Goal: Task Accomplishment & Management: Manage account settings

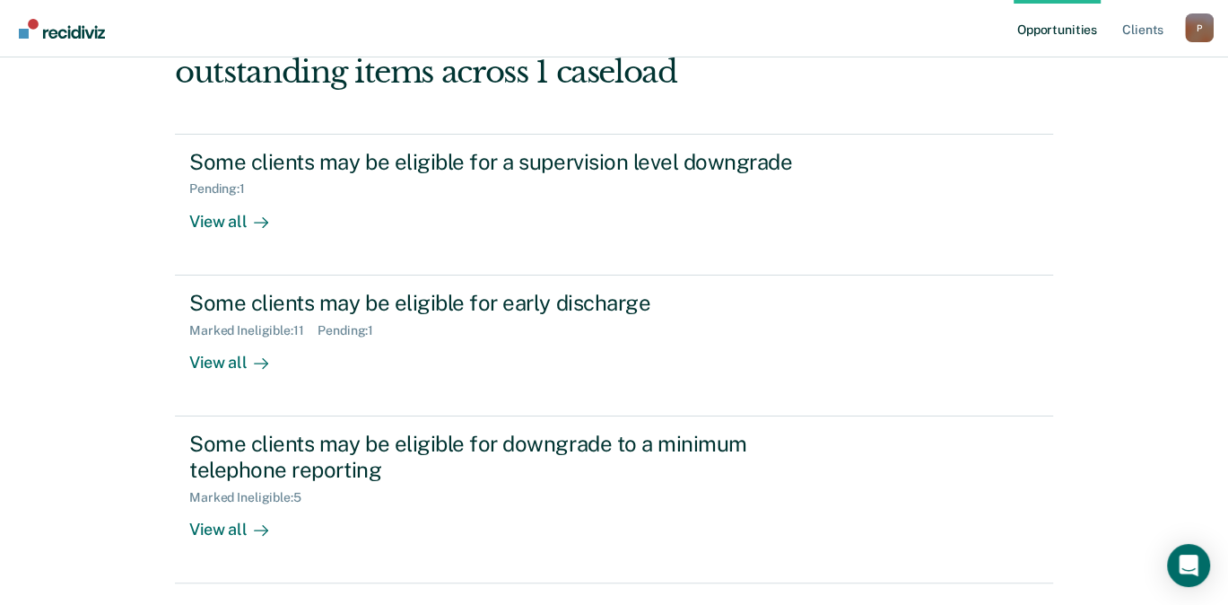
scroll to position [144, 0]
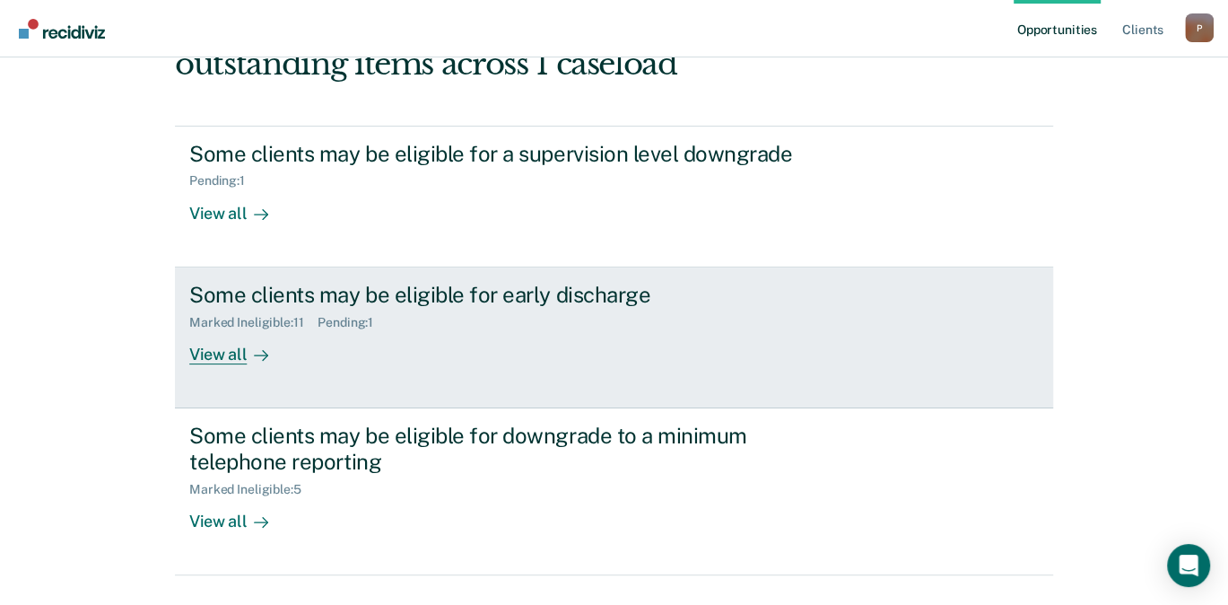
click at [232, 360] on div "View all" at bounding box center [239, 346] width 101 height 35
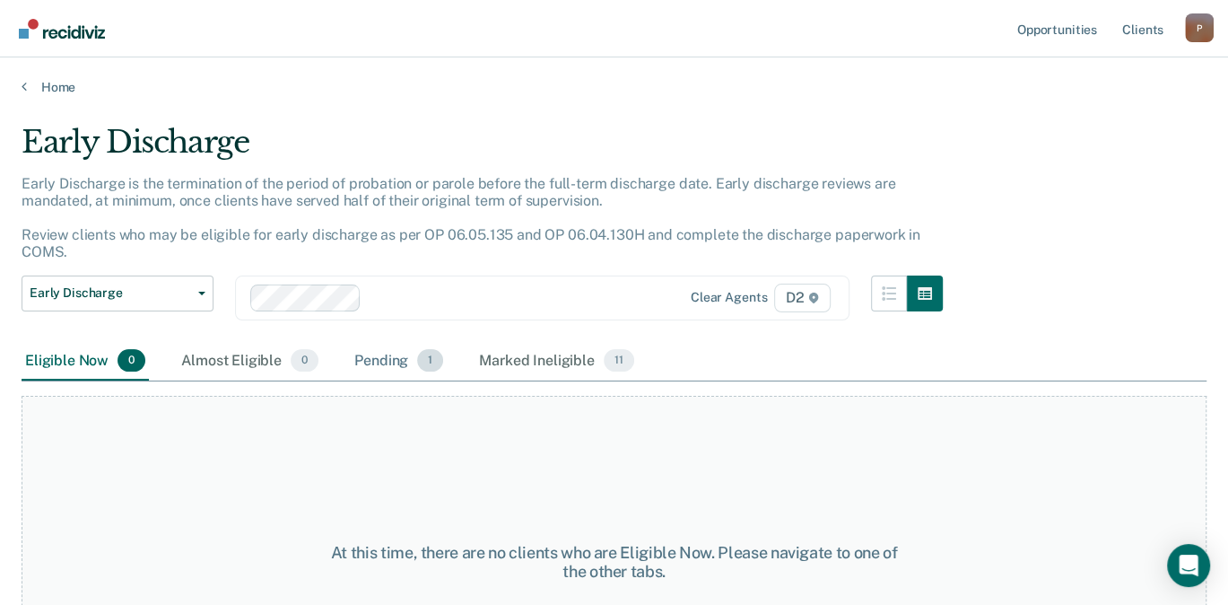
click at [371, 363] on div "Pending 1" at bounding box center [399, 361] width 96 height 39
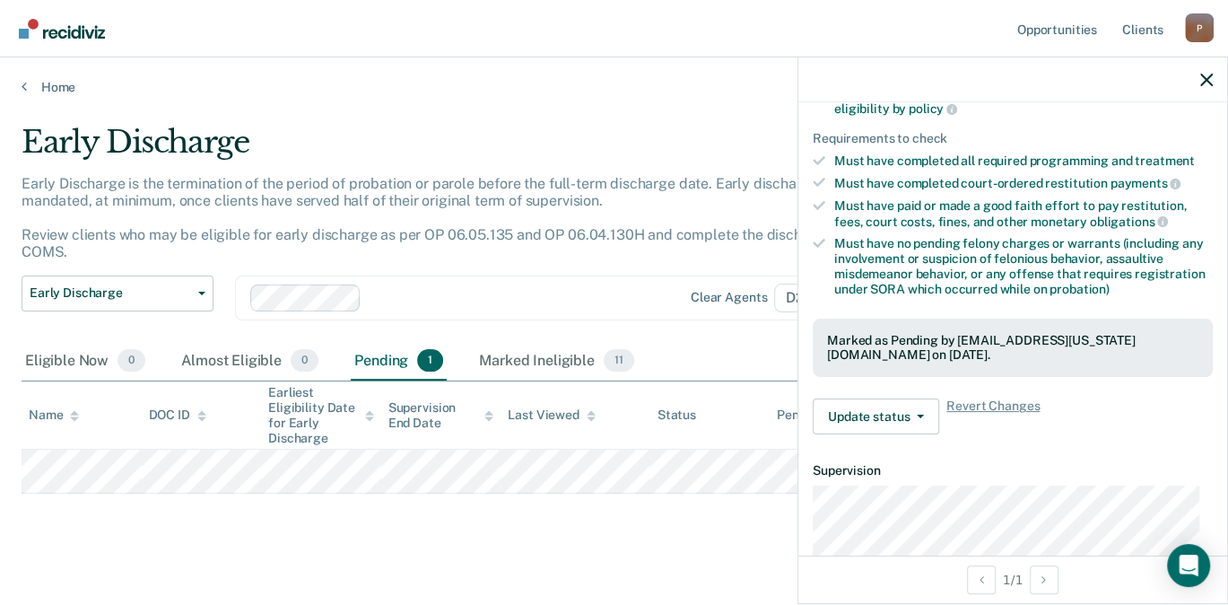
scroll to position [264, 0]
click at [905, 419] on button "Update status" at bounding box center [876, 415] width 127 height 36
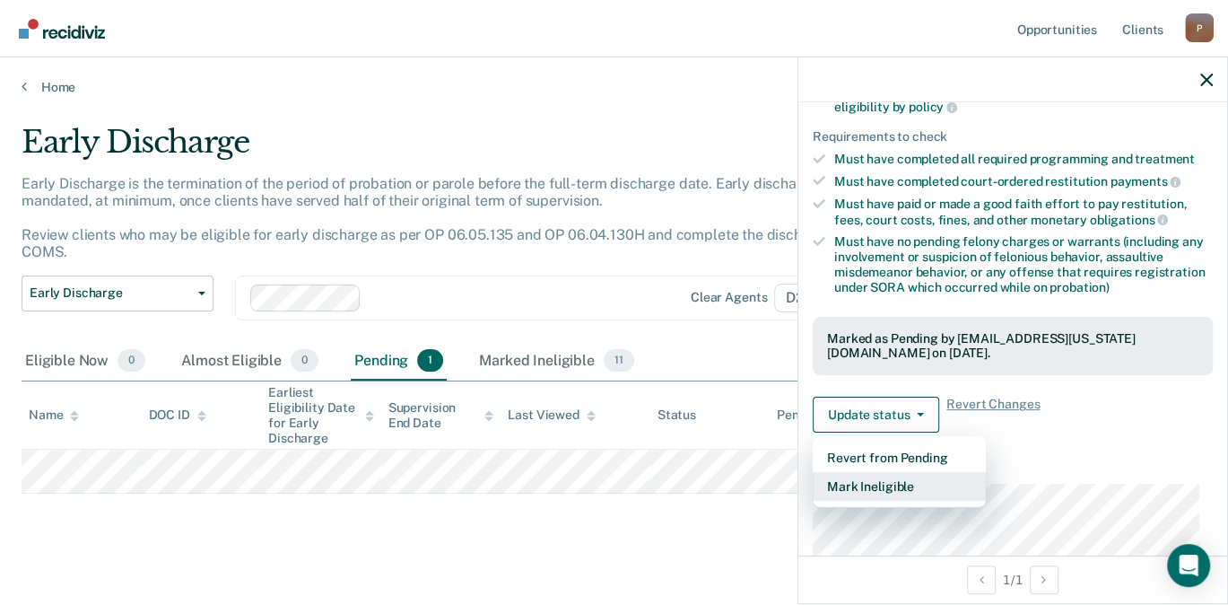
click at [903, 483] on button "Mark Ineligible" at bounding box center [899, 486] width 173 height 29
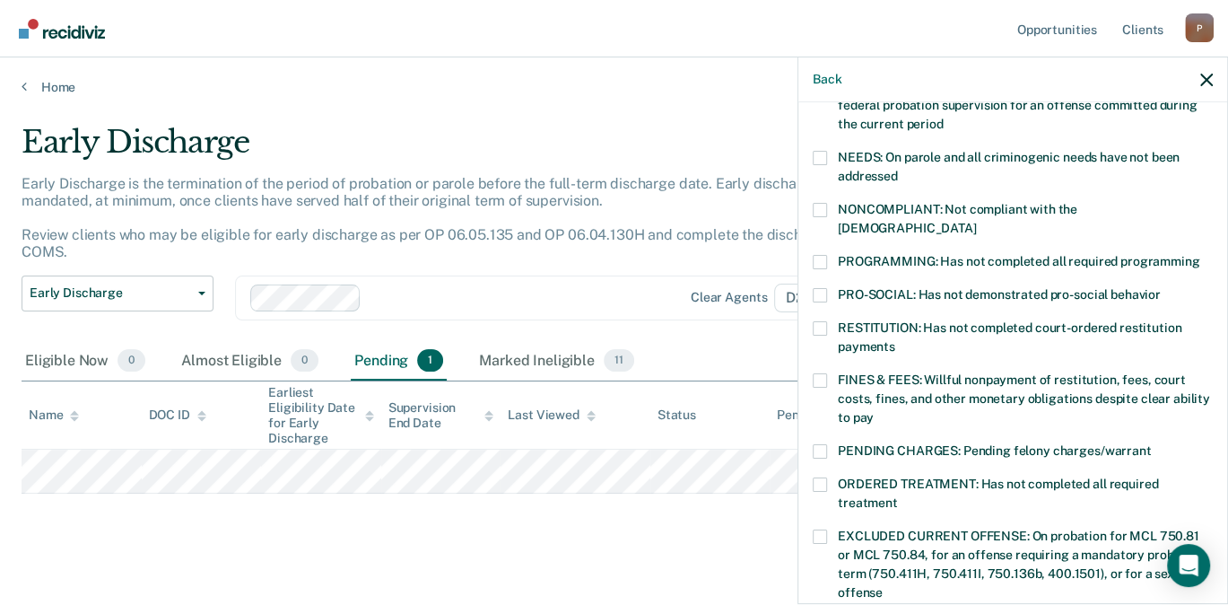
click at [824, 207] on span at bounding box center [820, 210] width 14 height 14
click at [976, 222] on input "NONCOMPLIANT: Not compliant with the [DEMOGRAPHIC_DATA]" at bounding box center [976, 222] width 0 height 0
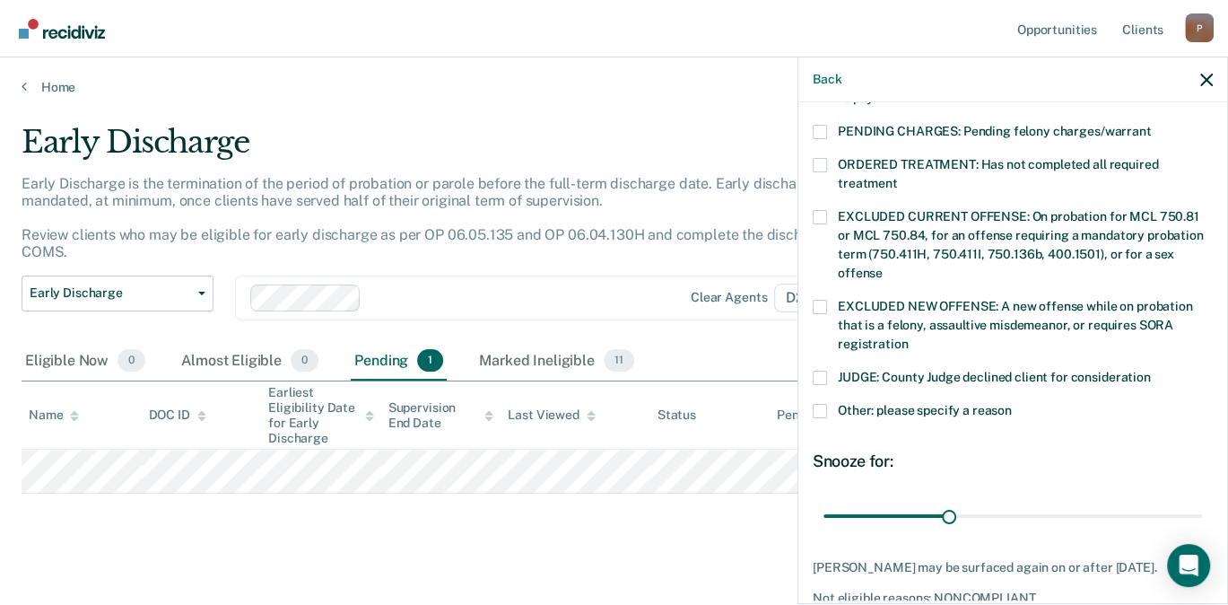
scroll to position [585, 0]
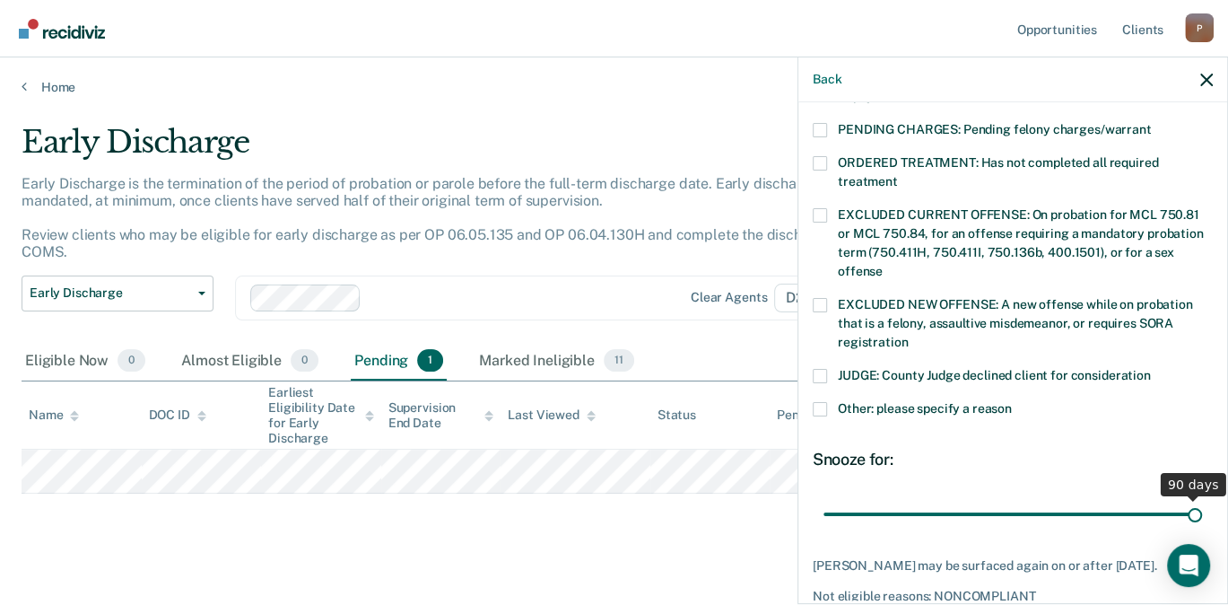
drag, startPoint x: 936, startPoint y: 492, endPoint x: 1187, endPoint y: 478, distance: 251.6
type input "90"
click at [1187, 498] on input "range" at bounding box center [1013, 513] width 379 height 31
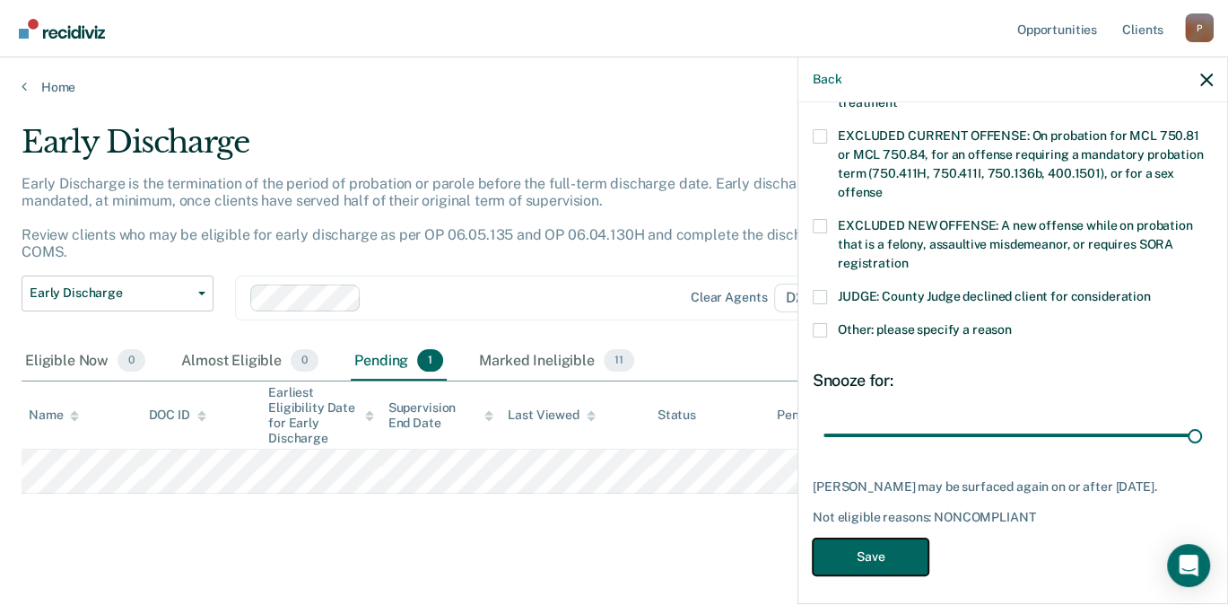
click at [903, 546] on button "Save" at bounding box center [871, 556] width 116 height 37
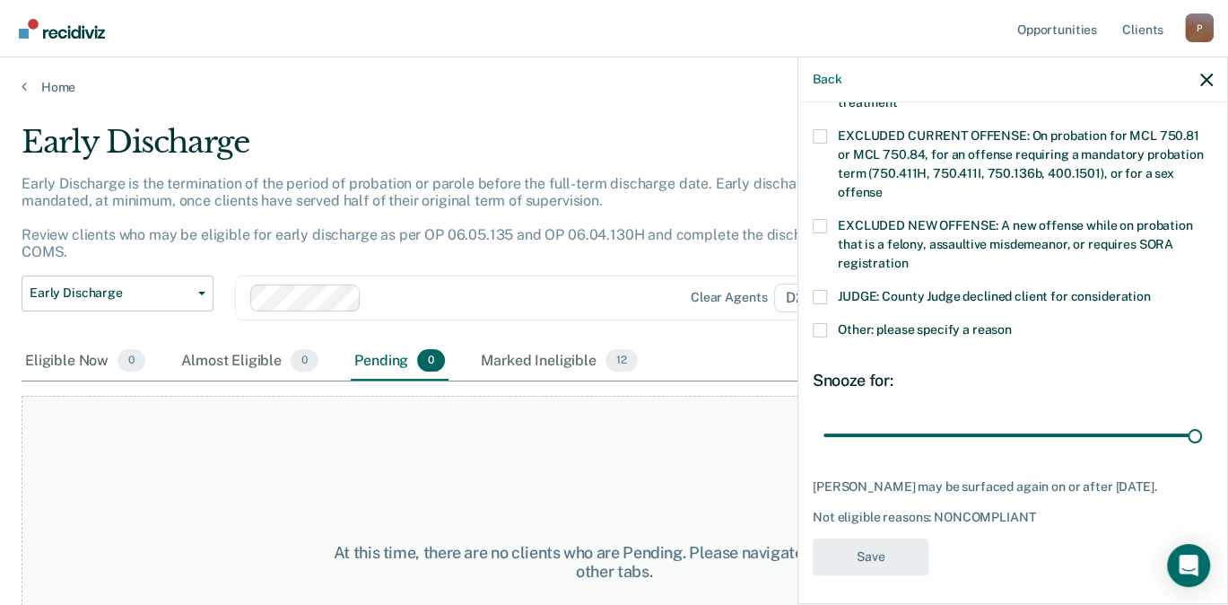
scroll to position [596, 0]
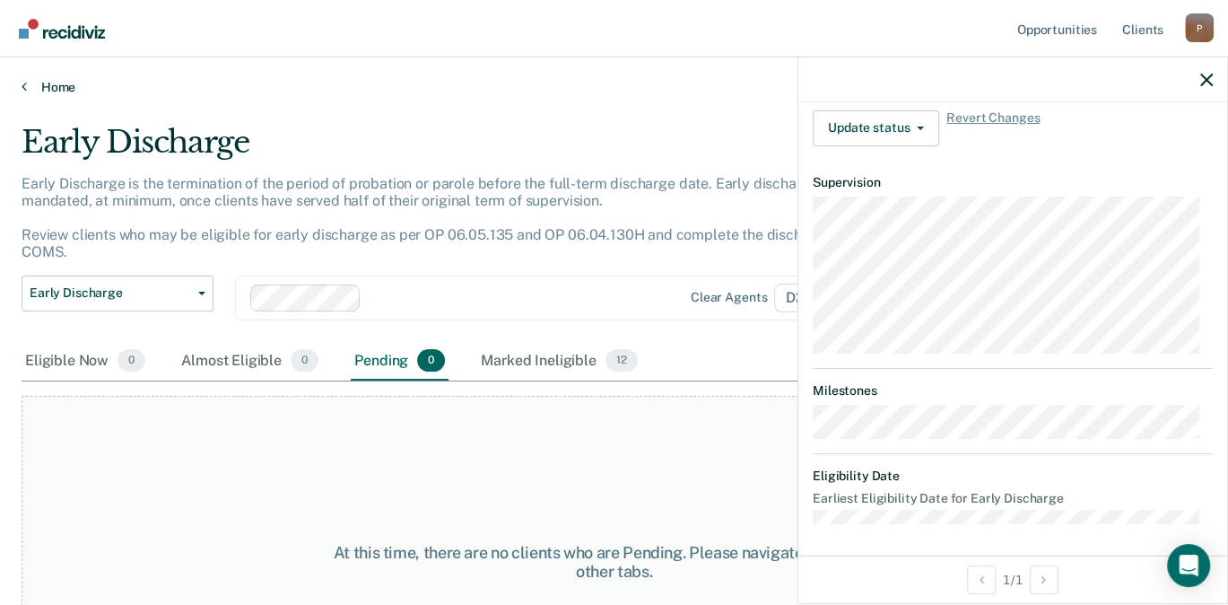
click at [66, 91] on link "Home" at bounding box center [614, 87] width 1185 height 16
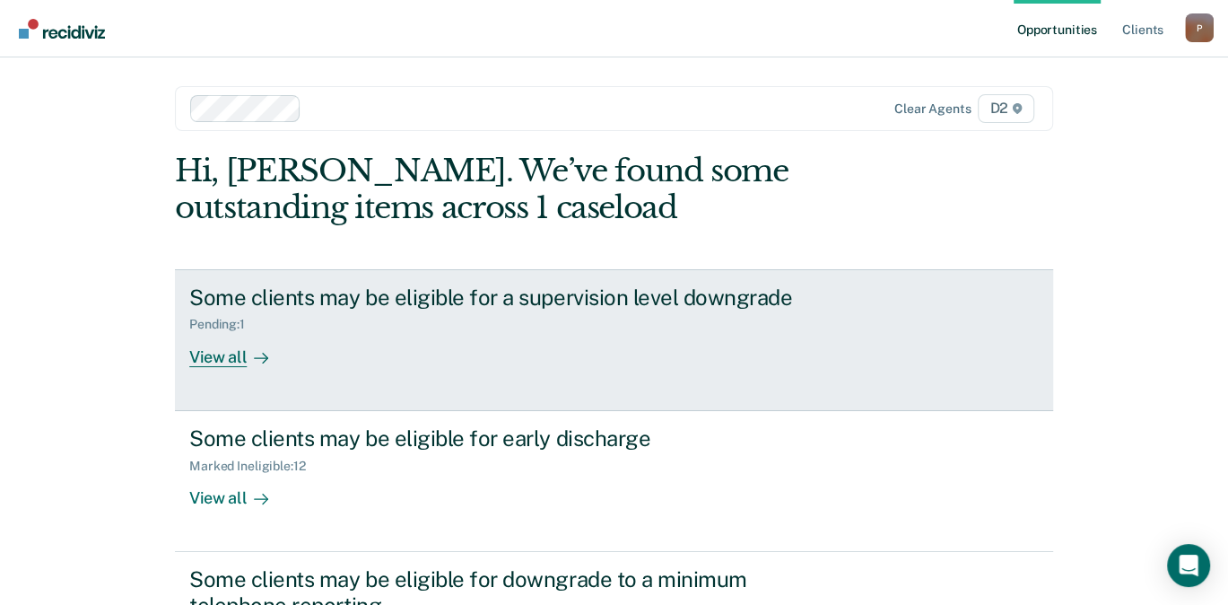
click at [235, 322] on div "Pending : 1" at bounding box center [224, 324] width 70 height 15
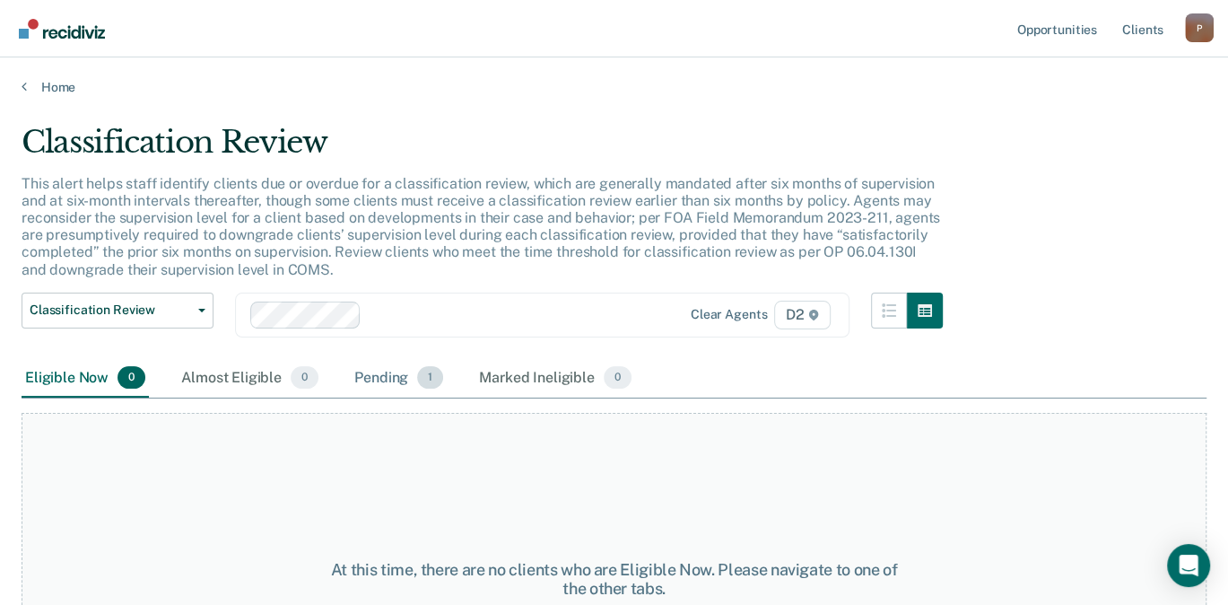
click at [396, 380] on div "Pending 1" at bounding box center [399, 378] width 96 height 39
